Goal: Use online tool/utility: Utilize a website feature to perform a specific function

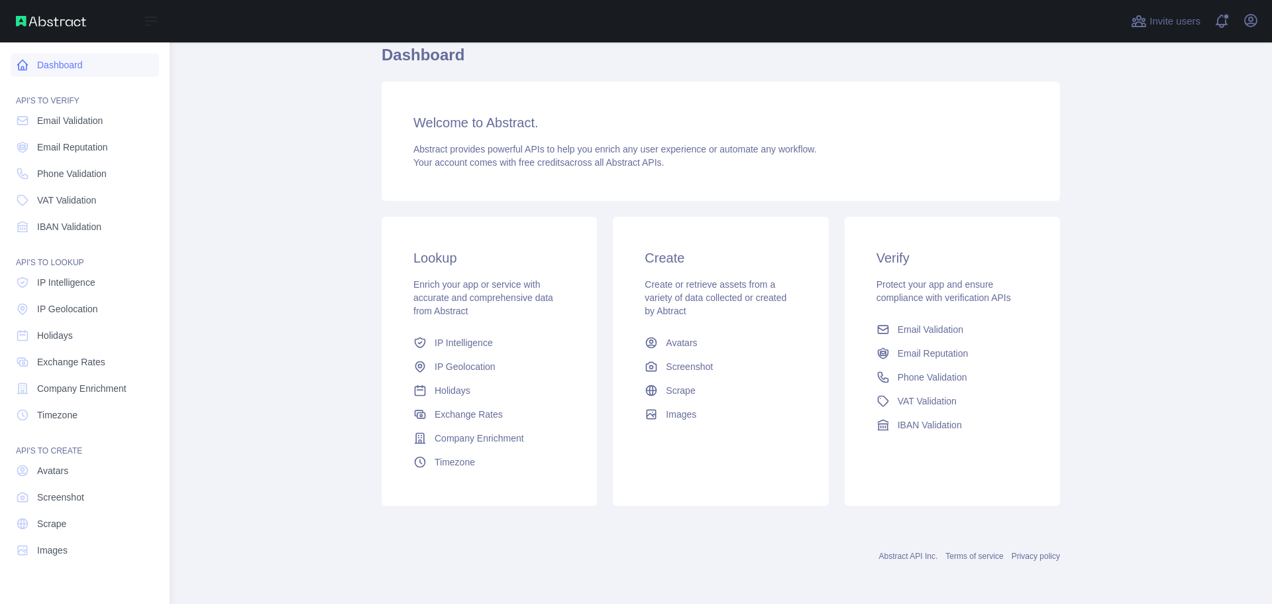
click at [89, 63] on link "Dashboard" at bounding box center [85, 65] width 148 height 24
click at [68, 309] on span "IP Geolocation" at bounding box center [67, 308] width 61 height 13
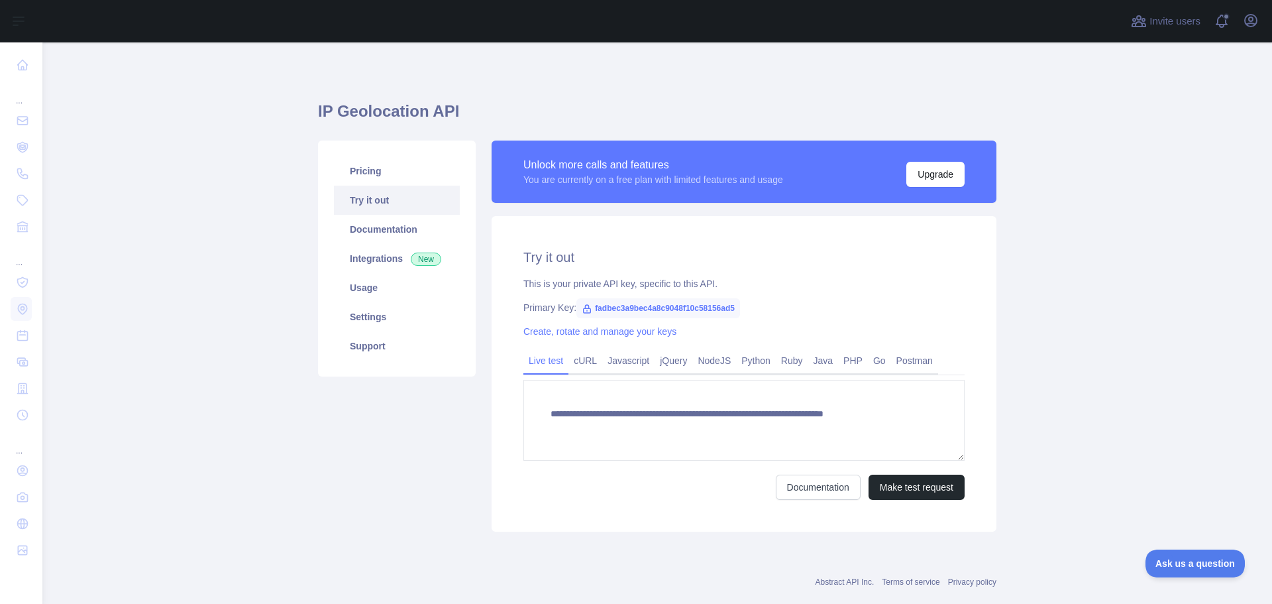
type textarea "**********"
click at [903, 485] on button "Make test request" at bounding box center [917, 486] width 96 height 25
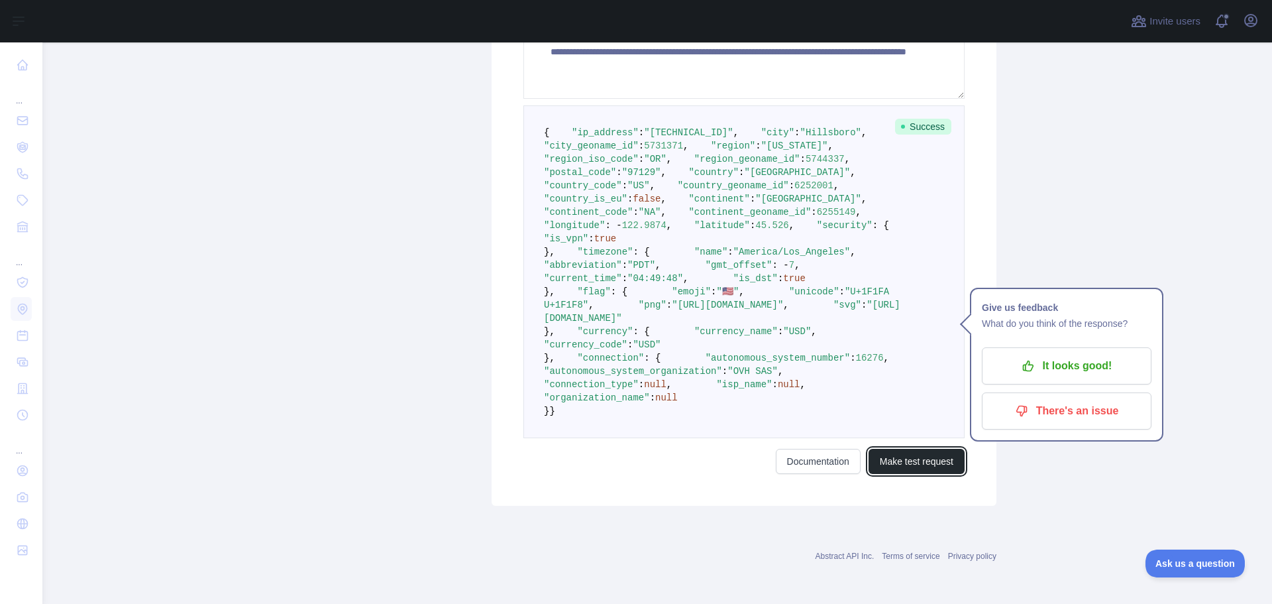
scroll to position [199, 0]
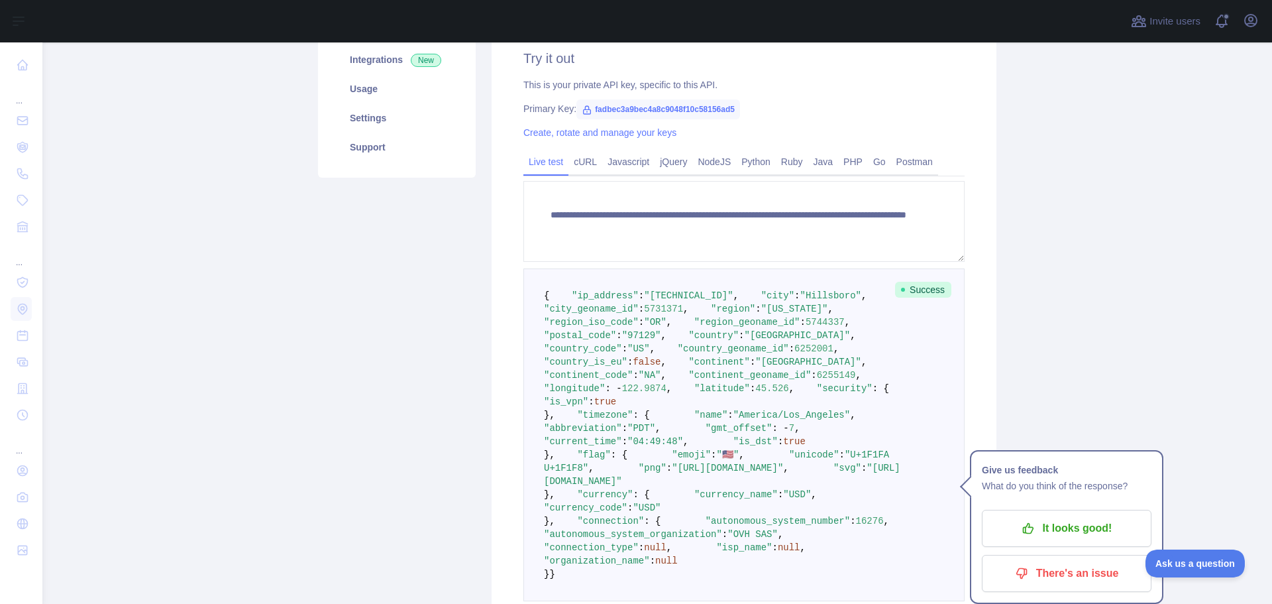
click at [644, 301] on span ""[TECHNICAL_ID]"" at bounding box center [688, 295] width 89 height 11
drag, startPoint x: 558, startPoint y: 308, endPoint x: 758, endPoint y: 304, distance: 199.4
click at [758, 304] on pre "{ "ip_address" : "[TECHNICAL_ID]" , "city" : "[GEOGRAPHIC_DATA]" , "city_geonam…" at bounding box center [743, 434] width 441 height 333
copy span ""ip_address" : "[TECHNICAL_ID]" ,"
